Goal: Check status: Check status

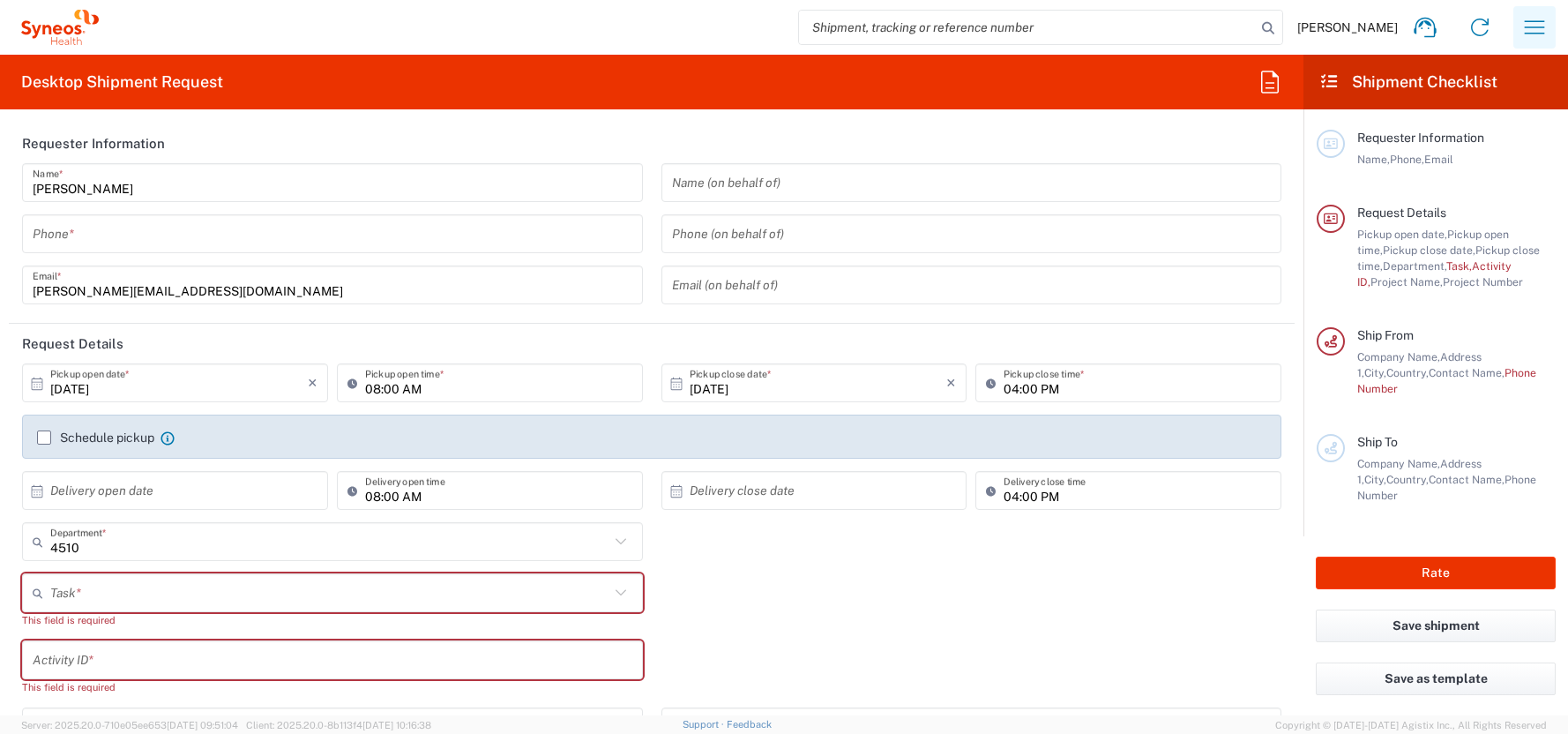
click at [1536, 24] on icon "button" at bounding box center [1535, 28] width 29 height 29
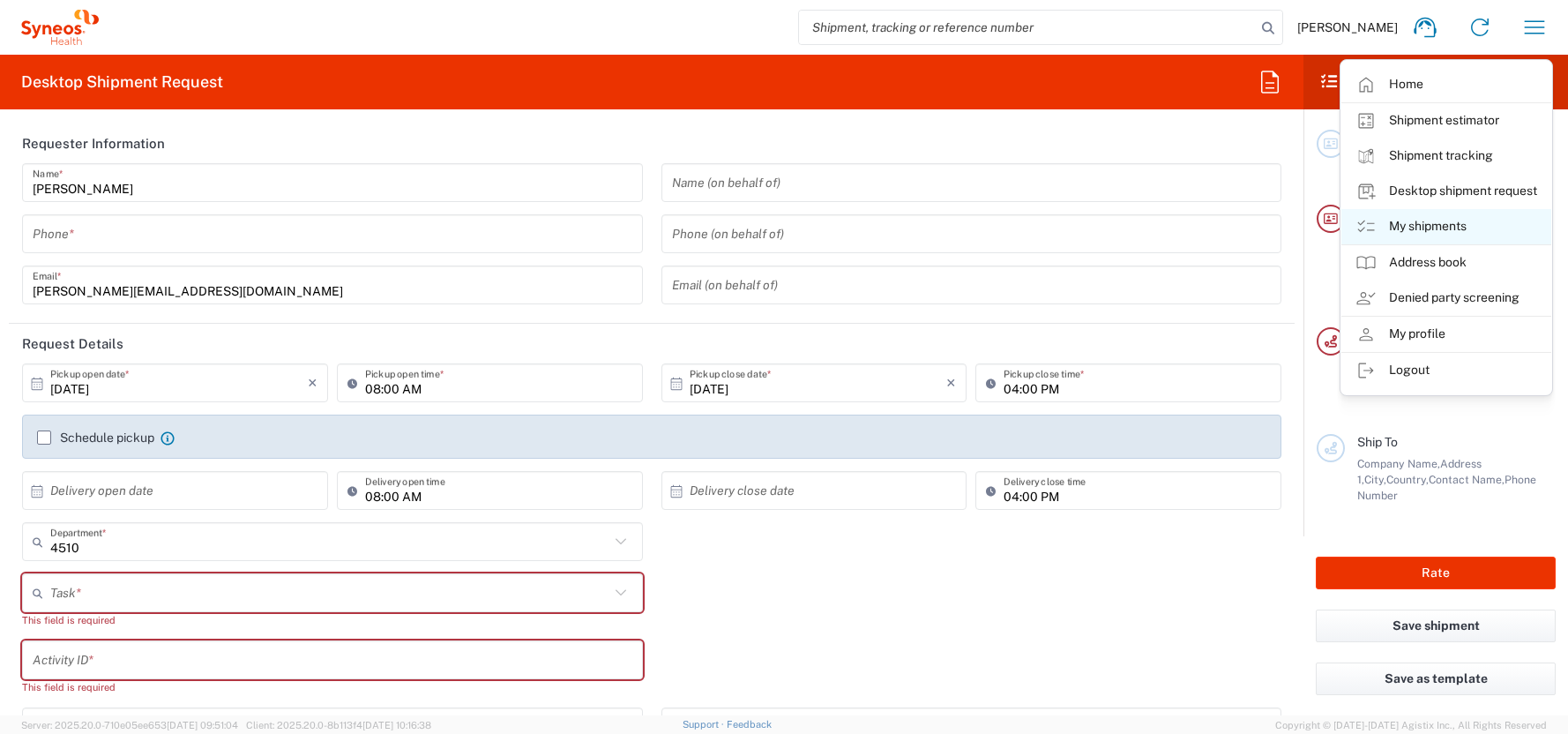
click at [1430, 224] on link "My shipments" at bounding box center [1446, 226] width 210 height 35
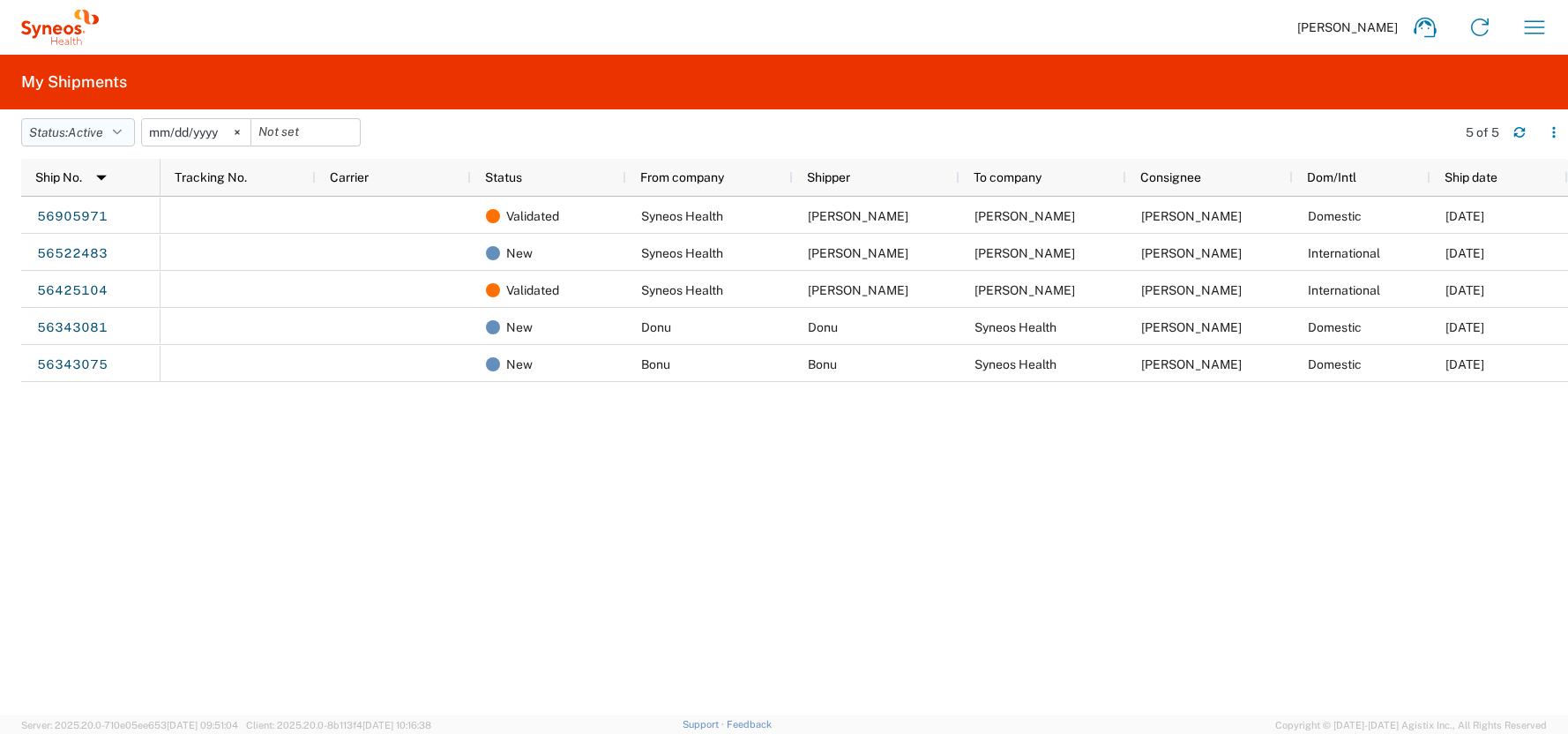
click at [121, 129] on icon "button" at bounding box center [117, 132] width 9 height 13
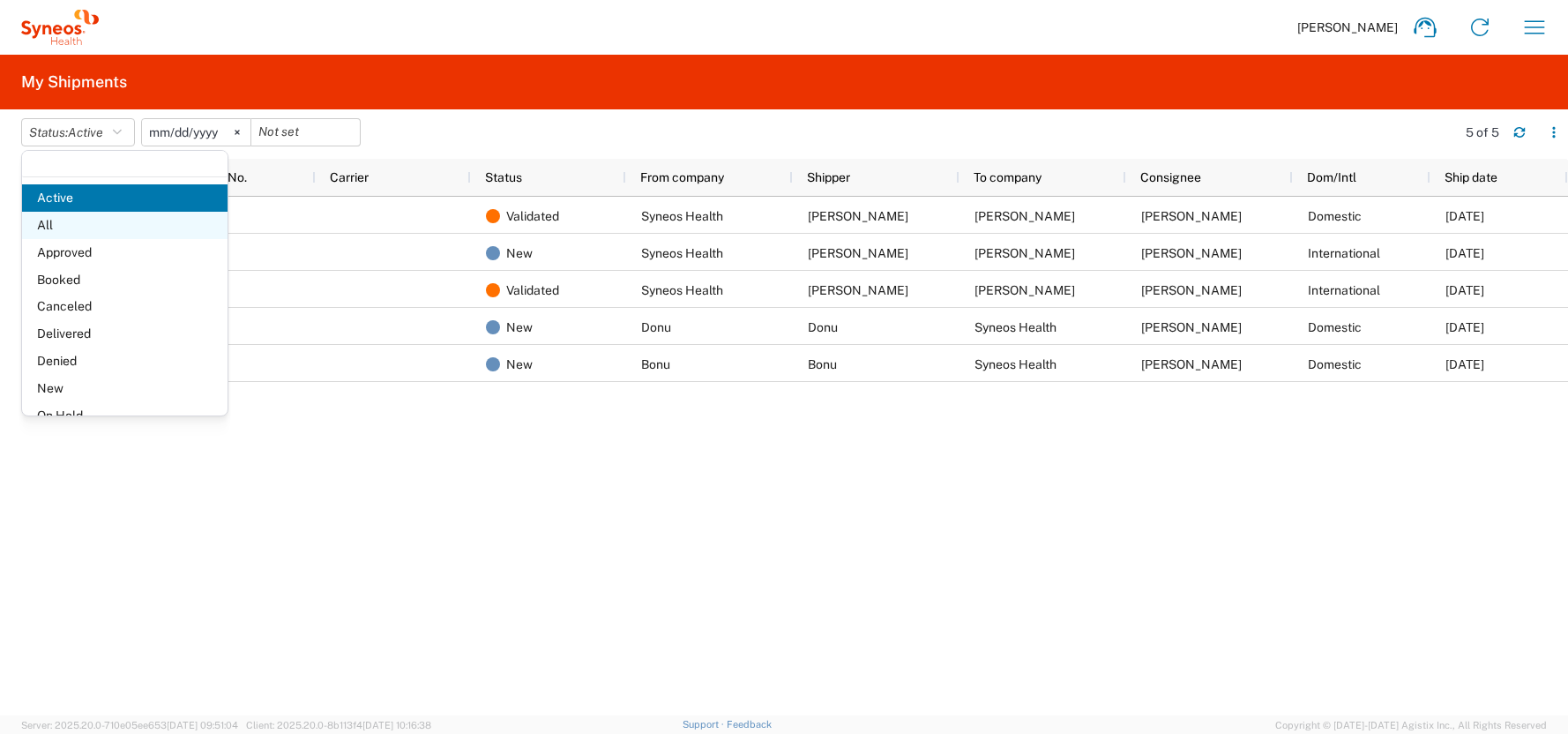
click at [43, 227] on span "All" at bounding box center [125, 225] width 205 height 28
